Goal: Navigation & Orientation: Find specific page/section

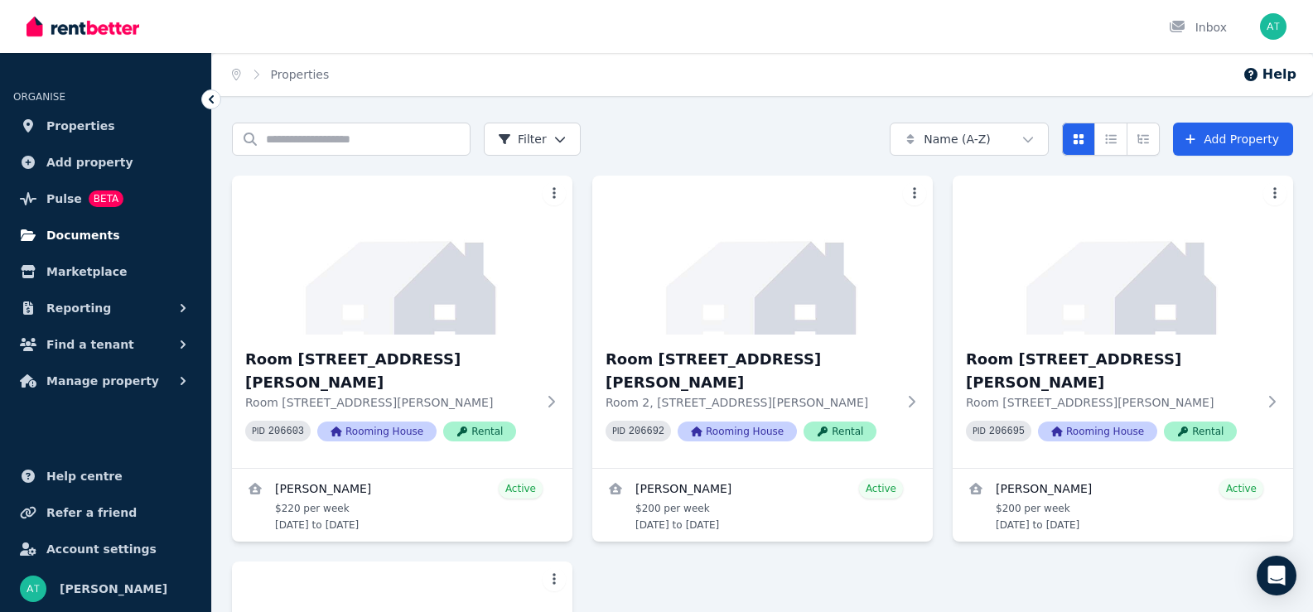
click at [73, 230] on span "Documents" at bounding box center [83, 235] width 74 height 20
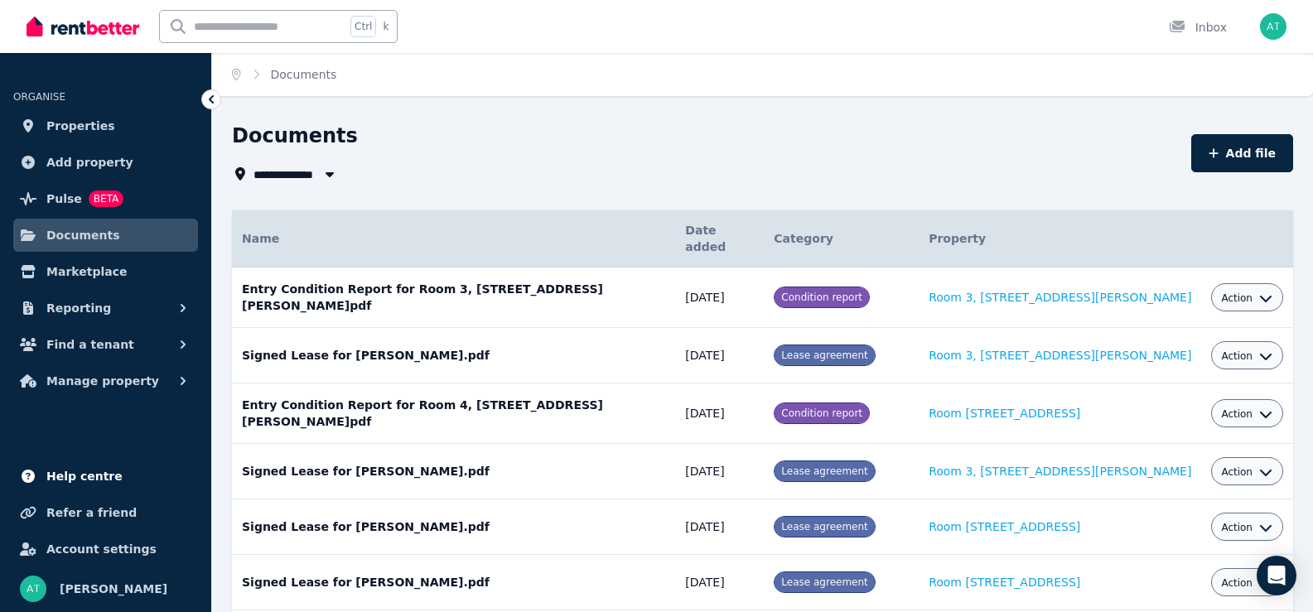
click at [61, 471] on span "Help centre" at bounding box center [84, 476] width 76 height 20
click at [1273, 24] on img "button" at bounding box center [1273, 26] width 27 height 27
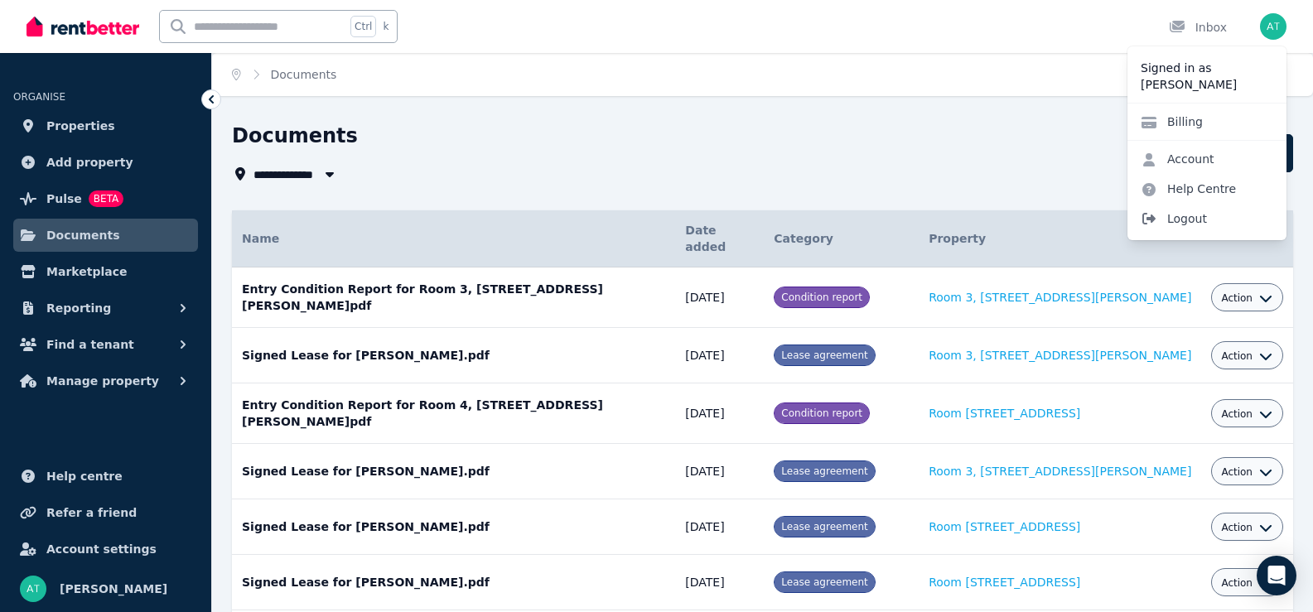
click at [1185, 218] on span "Logout" at bounding box center [1206, 219] width 159 height 30
